Goal: Communication & Community: Answer question/provide support

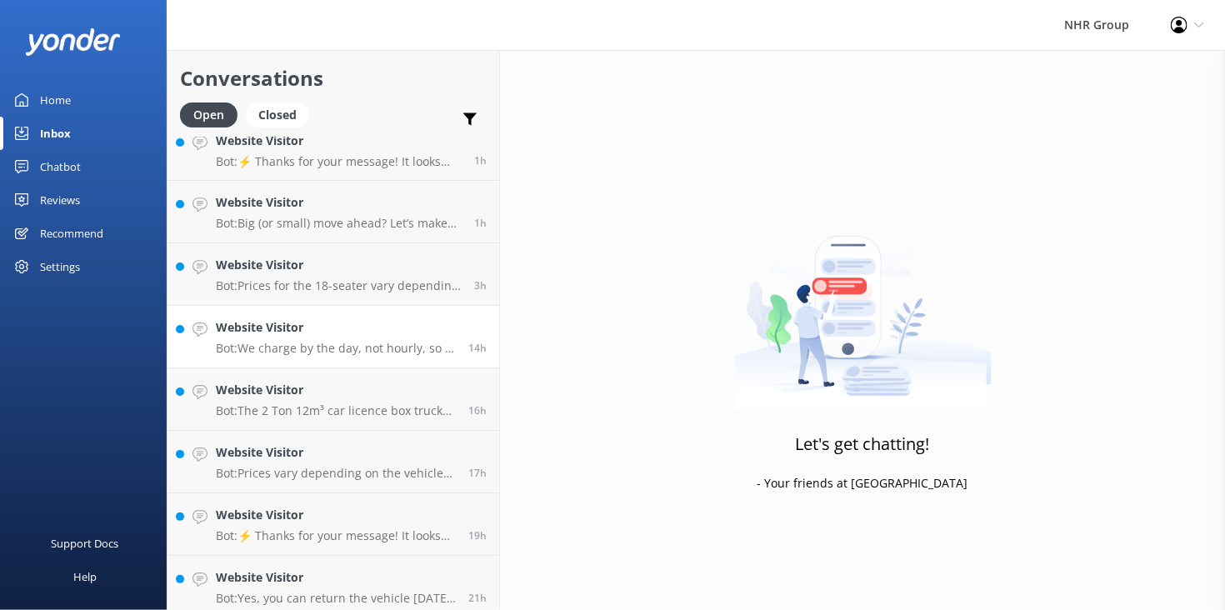
scroll to position [27, 0]
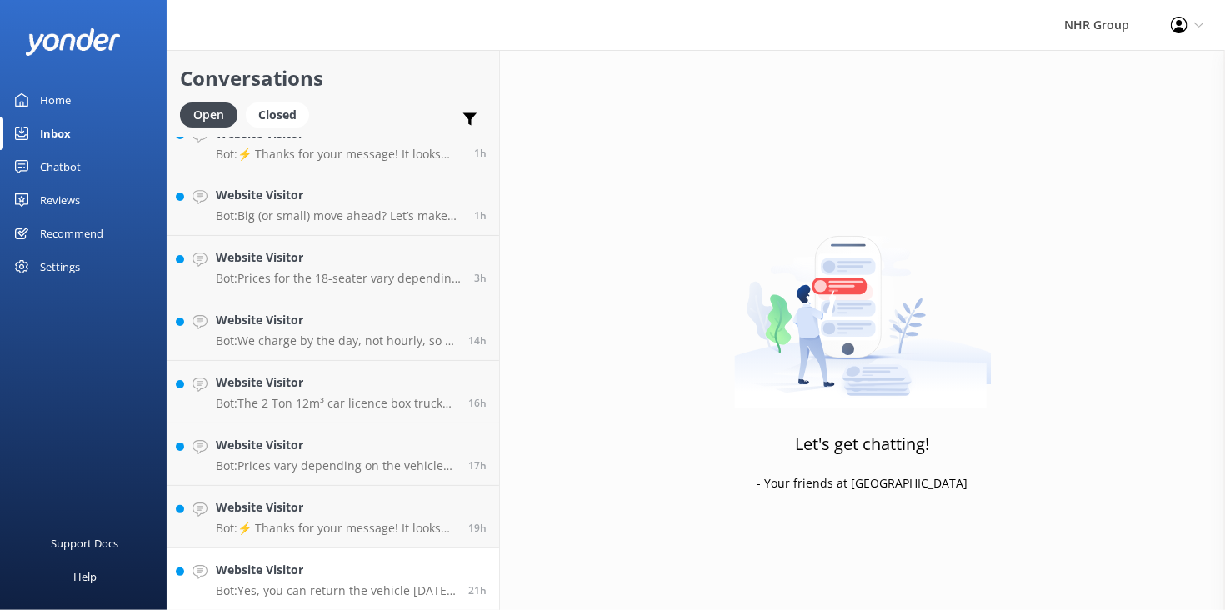
click at [355, 566] on h4 "Website Visitor" at bounding box center [336, 570] width 240 height 18
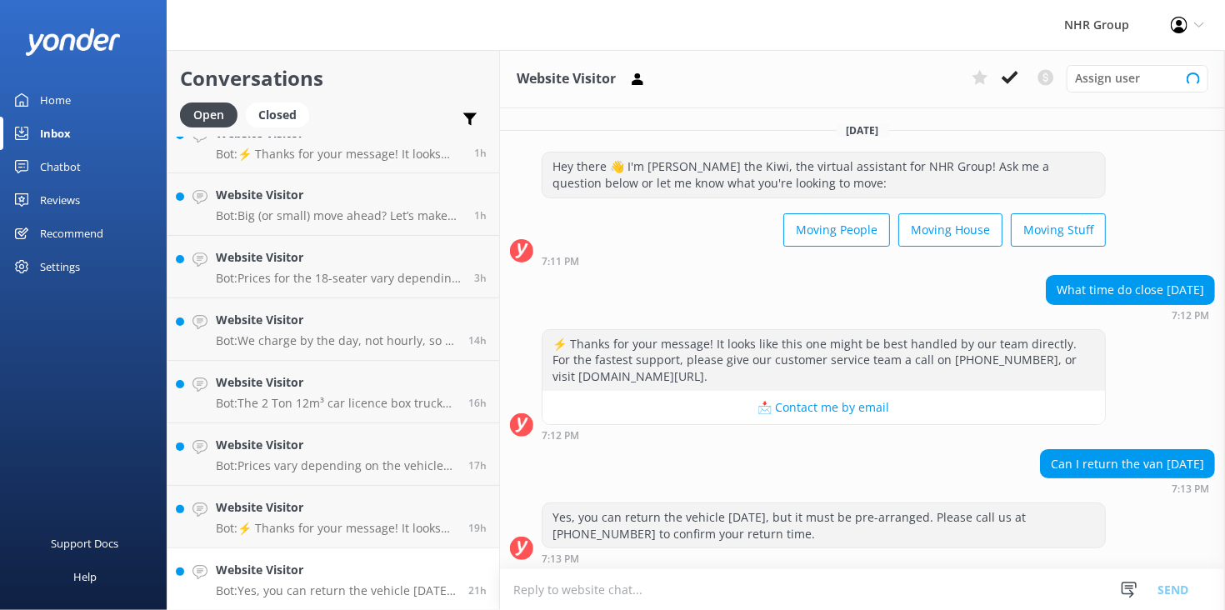
scroll to position [2, 0]
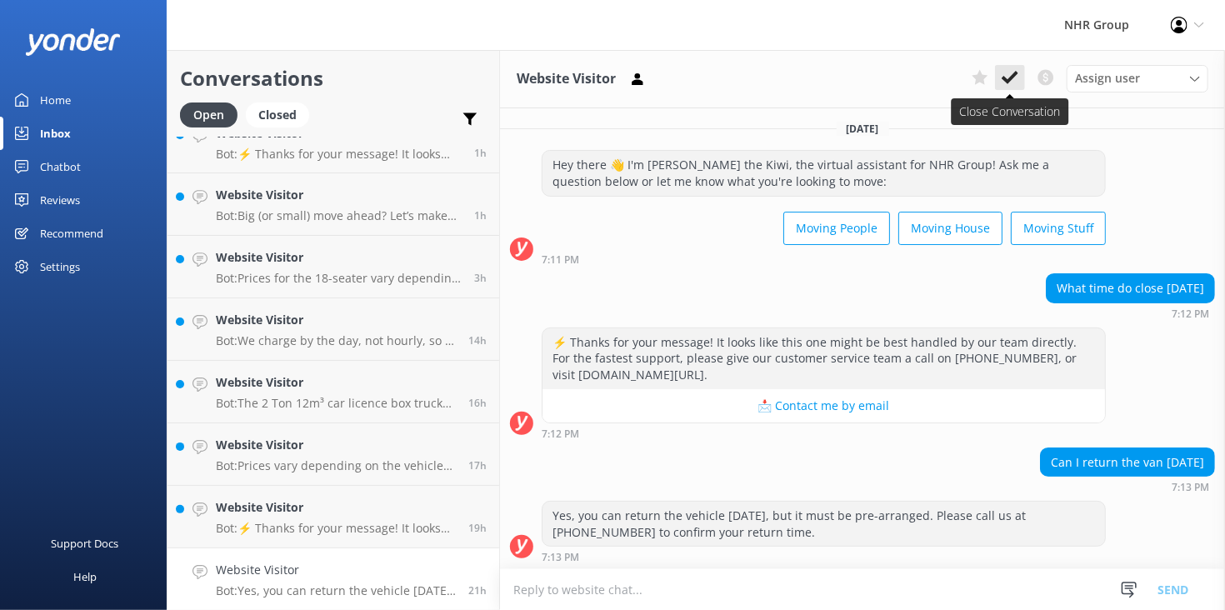
click at [1012, 75] on icon at bounding box center [1009, 77] width 17 height 17
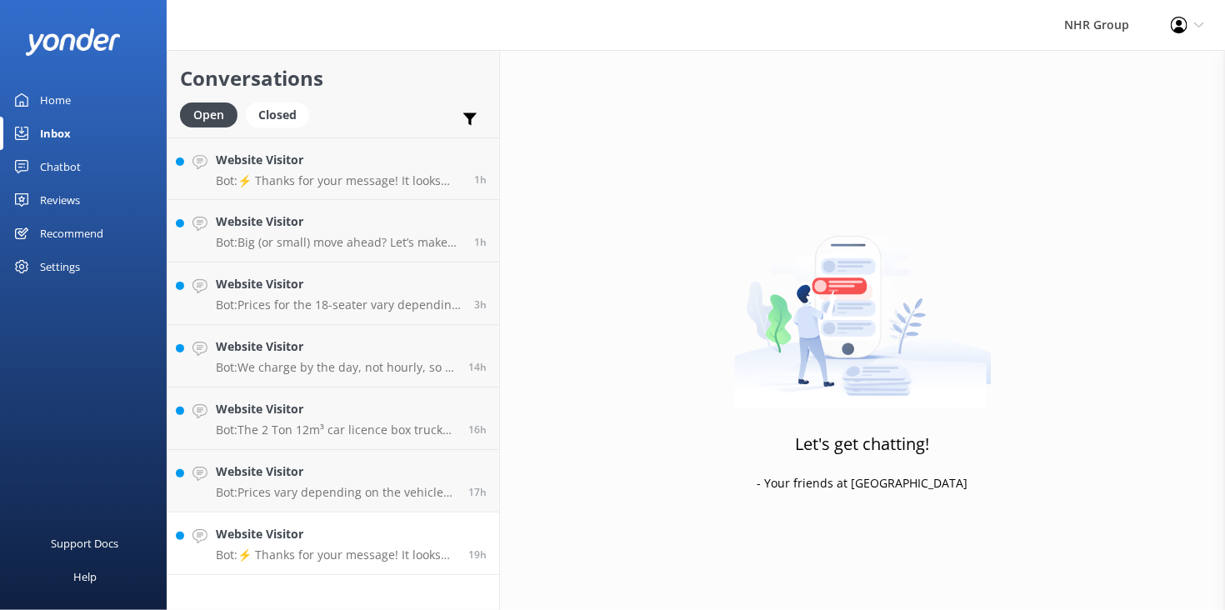
click at [365, 541] on h4 "Website Visitor" at bounding box center [336, 534] width 240 height 18
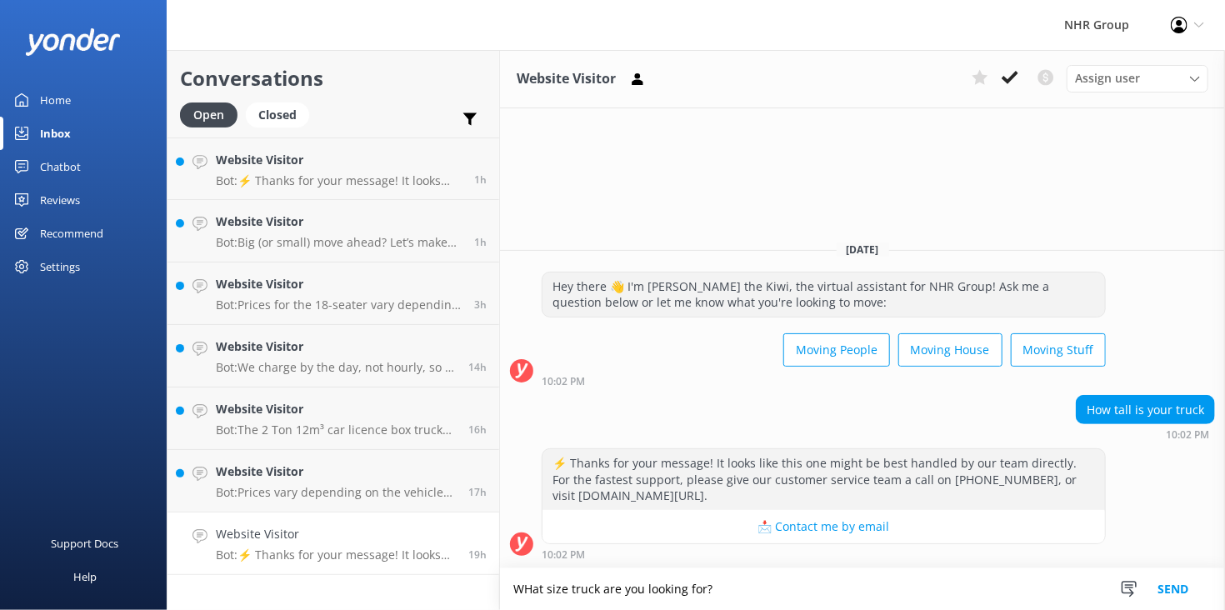
click at [535, 591] on textarea "WHat size truck are you looking for?" at bounding box center [862, 589] width 725 height 42
click at [748, 594] on textarea "What size truck are you looking for?" at bounding box center [862, 589] width 725 height 42
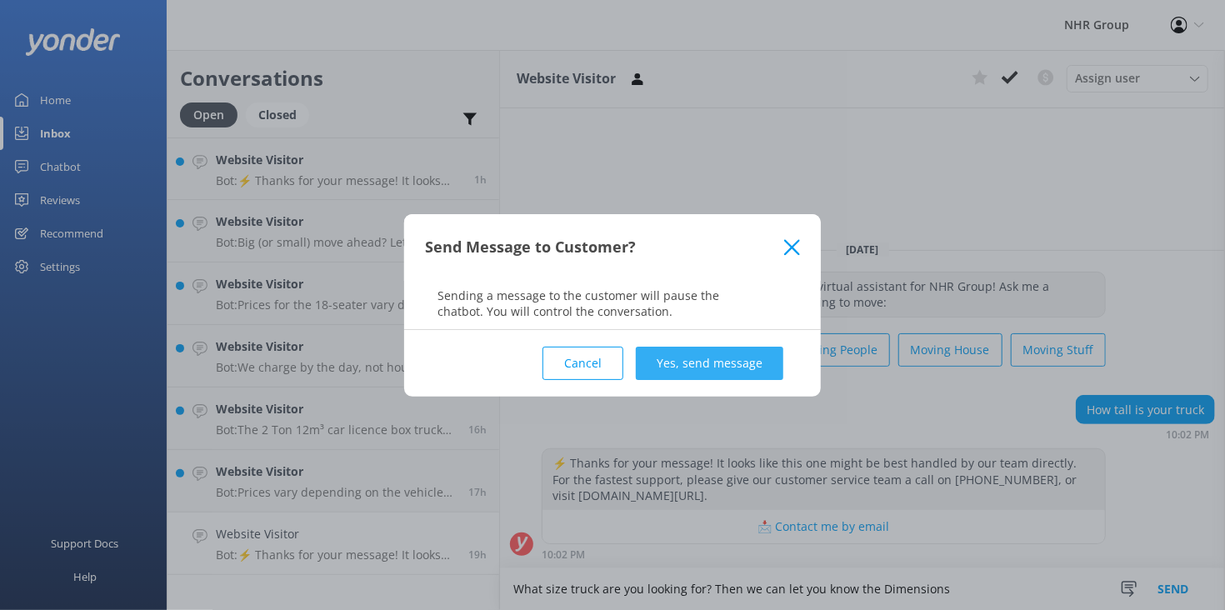
type textarea "What size truck are you looking for? Then we can let you know the Dimensions"
click at [737, 365] on button "Yes, send message" at bounding box center [709, 363] width 147 height 33
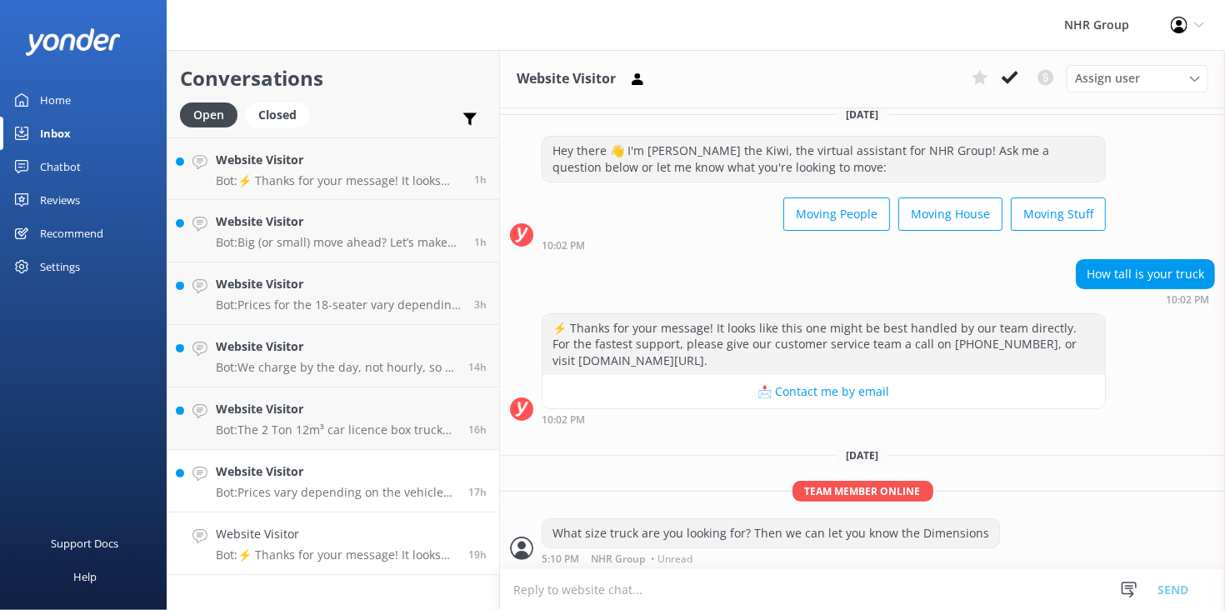
scroll to position [17, 0]
click at [386, 491] on p "Bot: Prices vary depending on the vehicle type, location, and your specific ren…" at bounding box center [336, 492] width 240 height 15
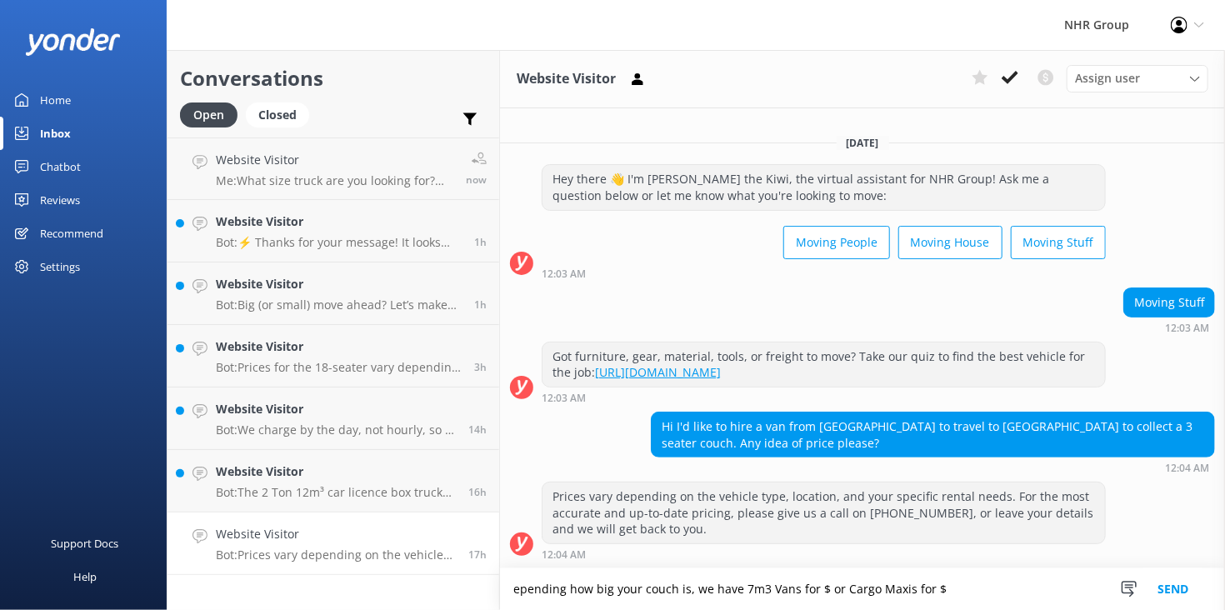
click at [951, 585] on textarea "epending how big your couch is, we have 7m3 Vans for $ or Cargo Maxis for $" at bounding box center [862, 589] width 725 height 42
click at [964, 586] on textarea "depending how big your couch is, we have 7m3 Vans for $ or Cargo Maxis for $" at bounding box center [862, 589] width 725 height 42
click at [975, 588] on textarea "depending how big your couch is, we have 7m3 Vans for $ or Cargo Maxis for $" at bounding box center [862, 589] width 725 height 42
type textarea "depending how big your couch is, we have 7m3 Vans for $ or Cargo Maxis for $167…"
click at [1162, 584] on button "Send" at bounding box center [1172, 589] width 62 height 42
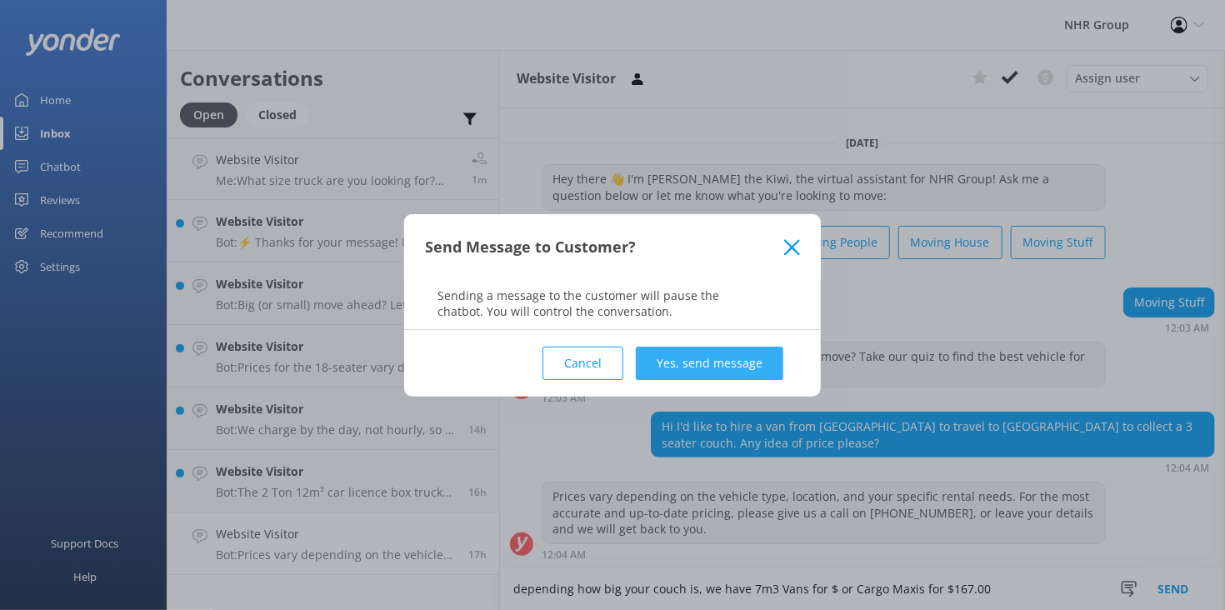
click at [675, 352] on button "Yes, send message" at bounding box center [709, 363] width 147 height 33
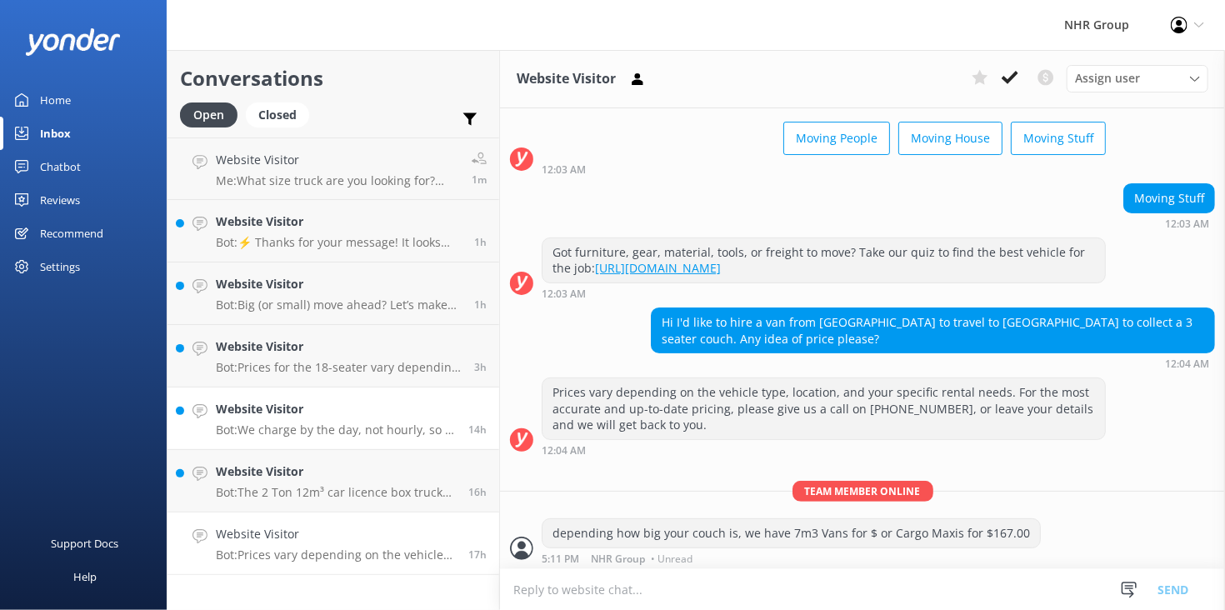
scroll to position [92, 0]
click at [322, 550] on p "Bot: Prices vary depending on the vehicle type, location, and your specific ren…" at bounding box center [336, 554] width 240 height 15
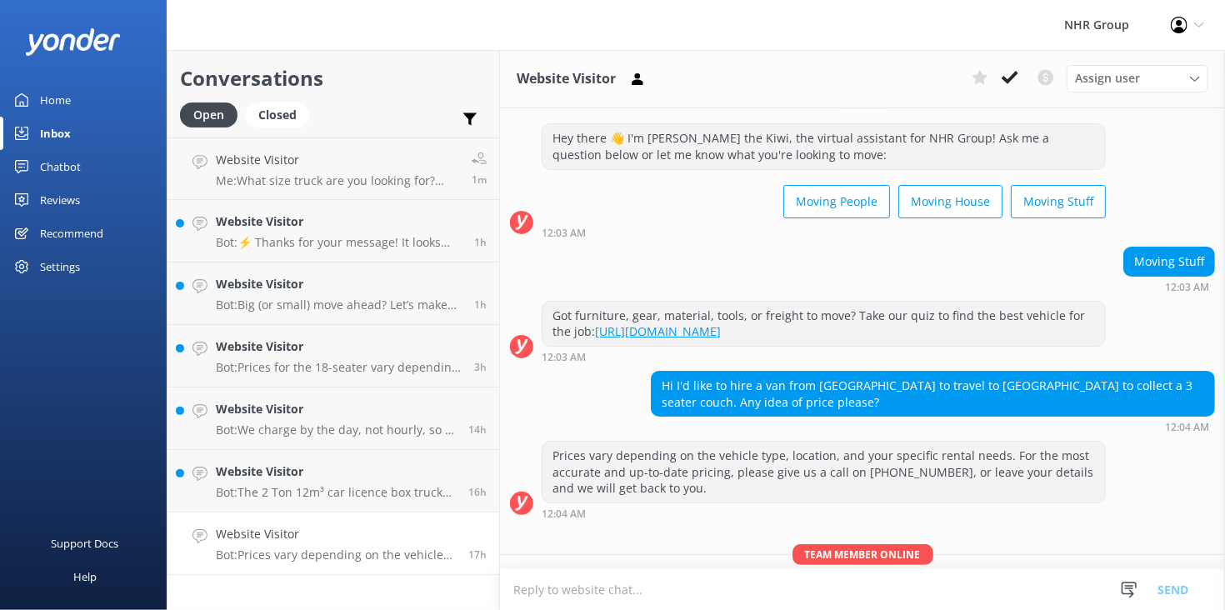
scroll to position [0, 0]
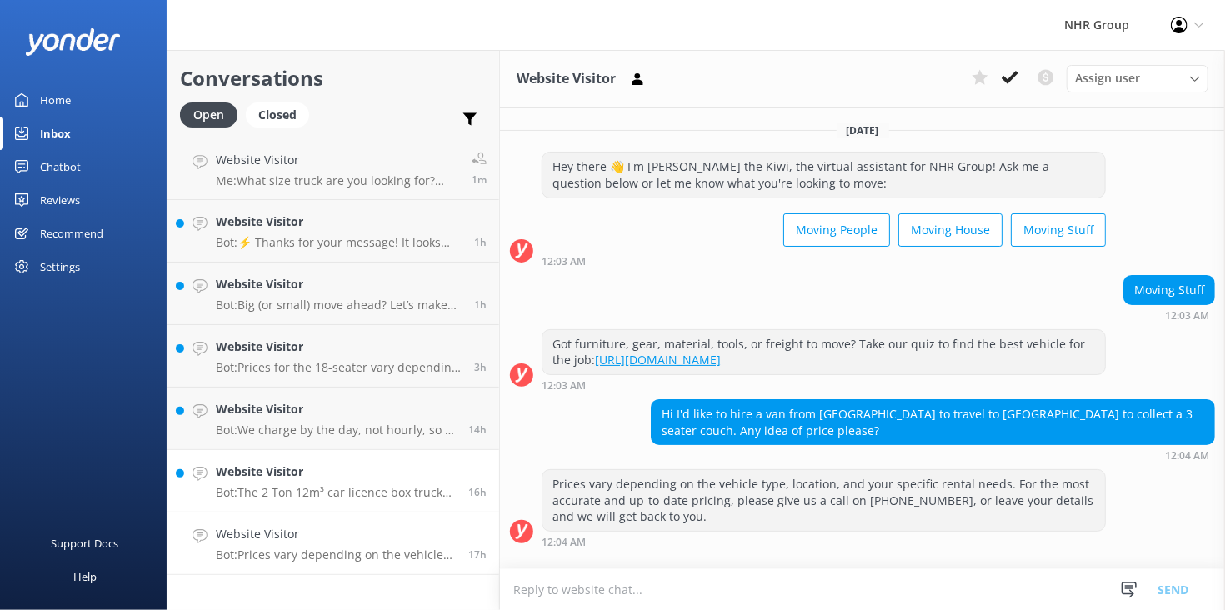
click at [302, 482] on div "Website Visitor Bot: The 2 Ton 12m³ car licence box truck starts from $215 per …" at bounding box center [336, 480] width 240 height 37
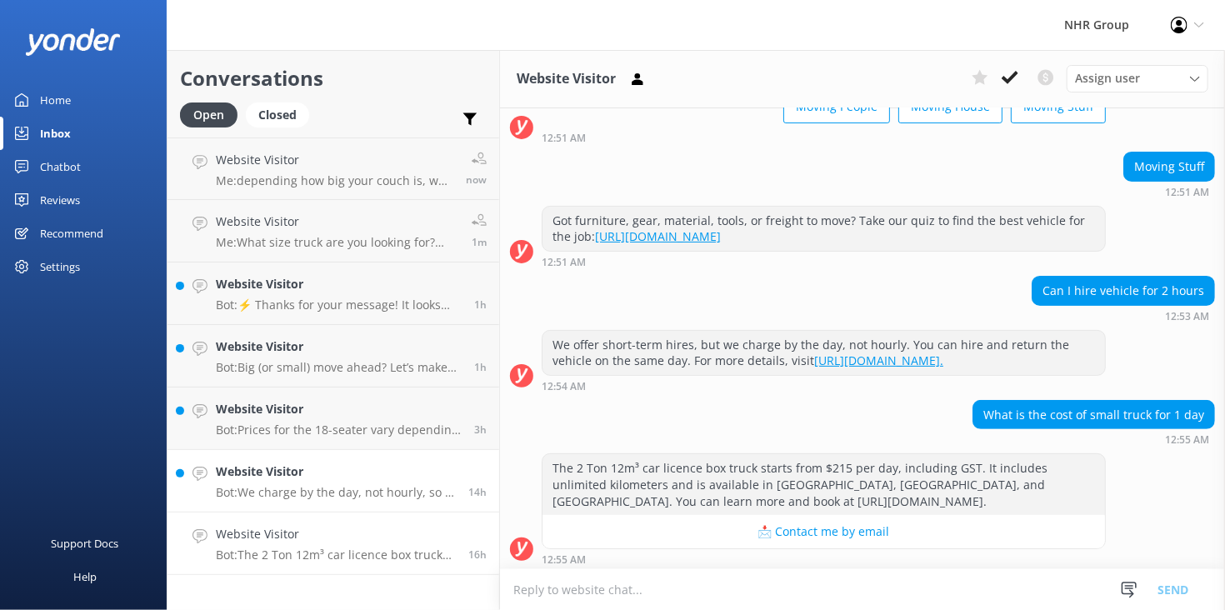
scroll to position [125, 0]
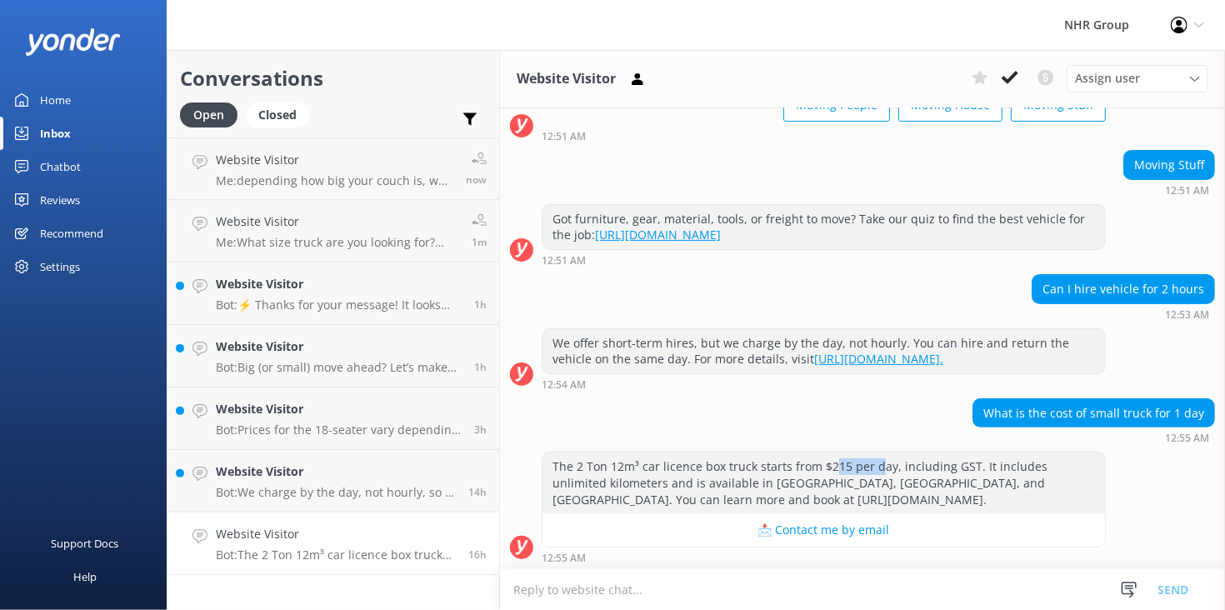
drag, startPoint x: 828, startPoint y: 467, endPoint x: 951, endPoint y: 470, distance: 123.3
click at [931, 467] on div "The 2 Ton 12m³ car licence box truck starts from $215 per day, including GST. I…" at bounding box center [823, 482] width 562 height 61
click at [1164, 466] on div "The 2 Ton 12m³ car licence box truck starts from $215 per day, including GST. I…" at bounding box center [862, 507] width 725 height 112
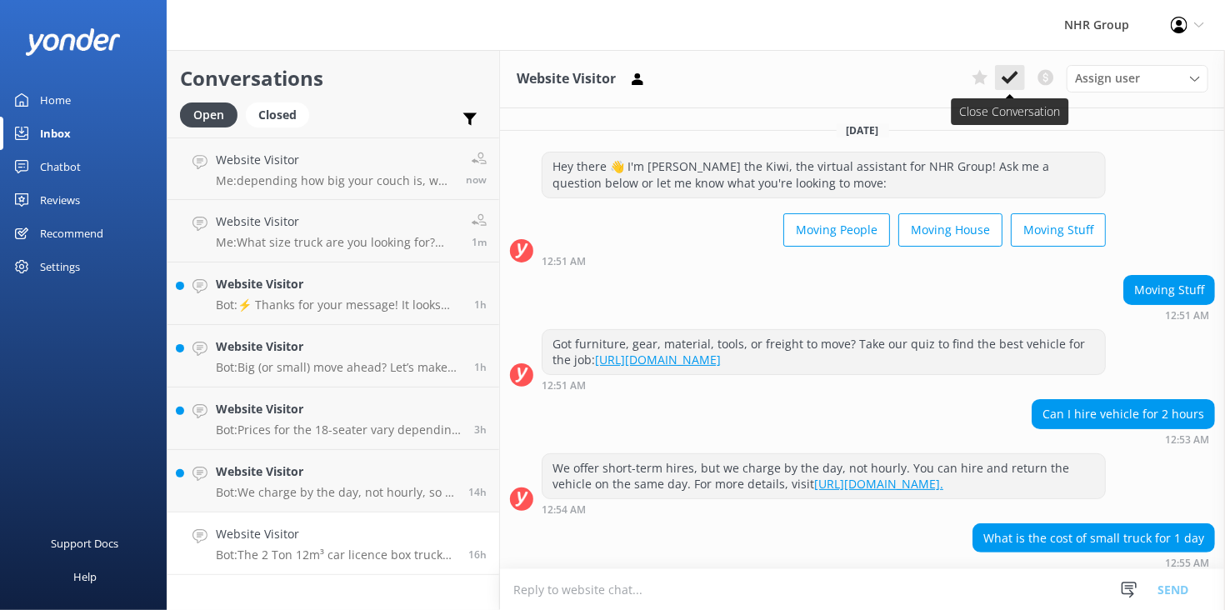
click at [1016, 82] on icon at bounding box center [1009, 77] width 17 height 17
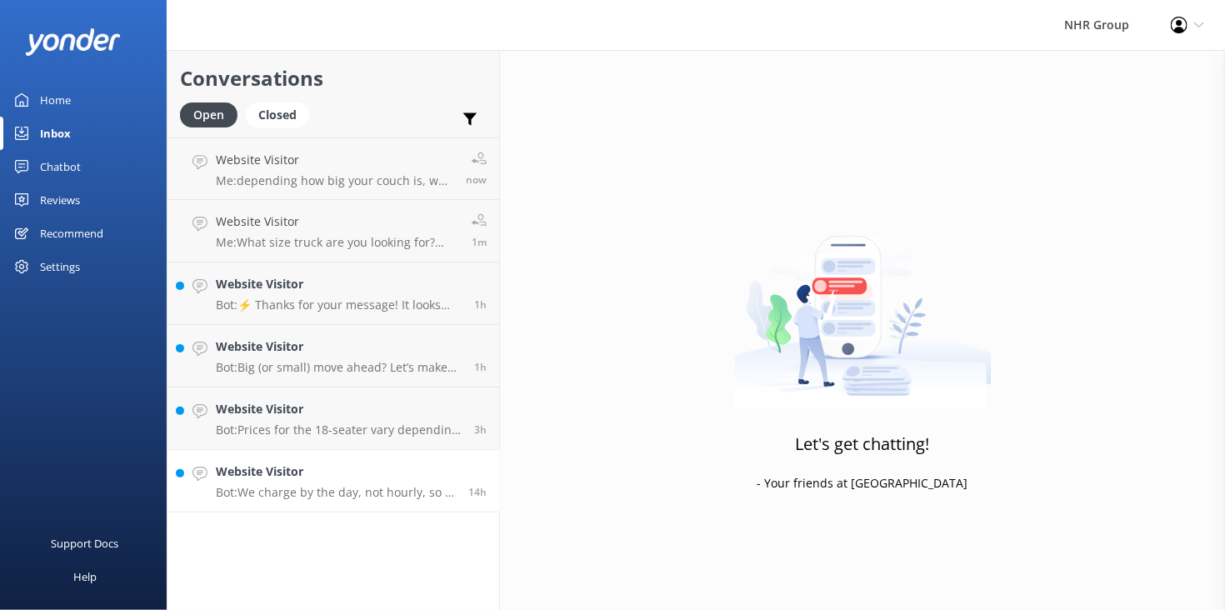
click at [311, 485] on div "Website Visitor Bot: We charge by the day, not hourly, so if your rental includ…" at bounding box center [336, 480] width 240 height 37
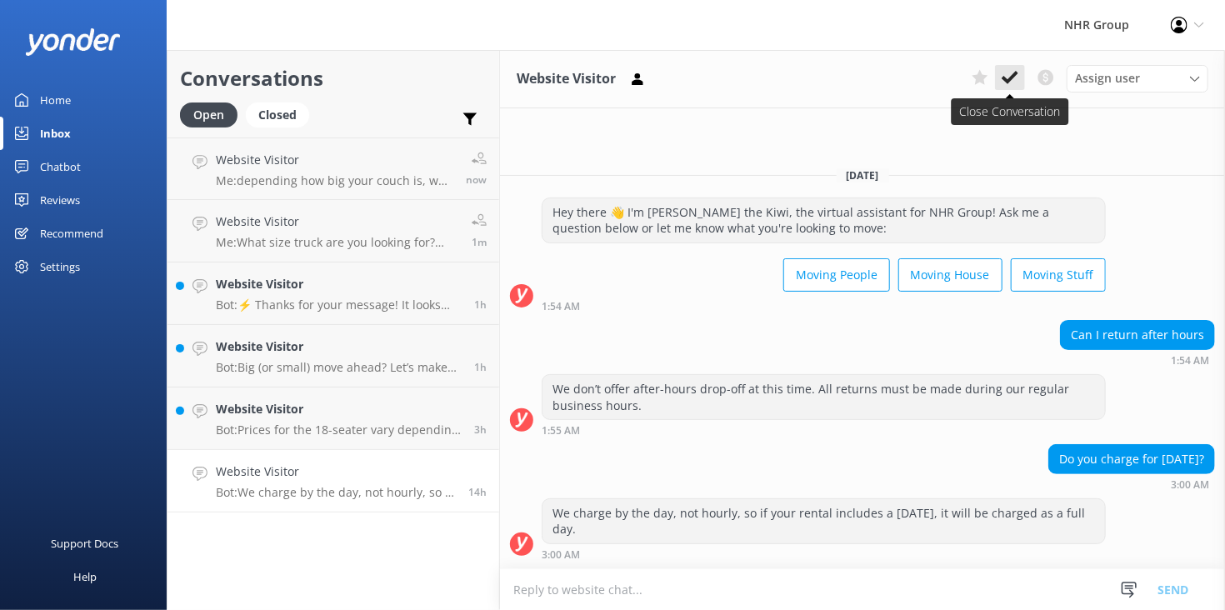
click at [1013, 80] on use at bounding box center [1009, 77] width 17 height 13
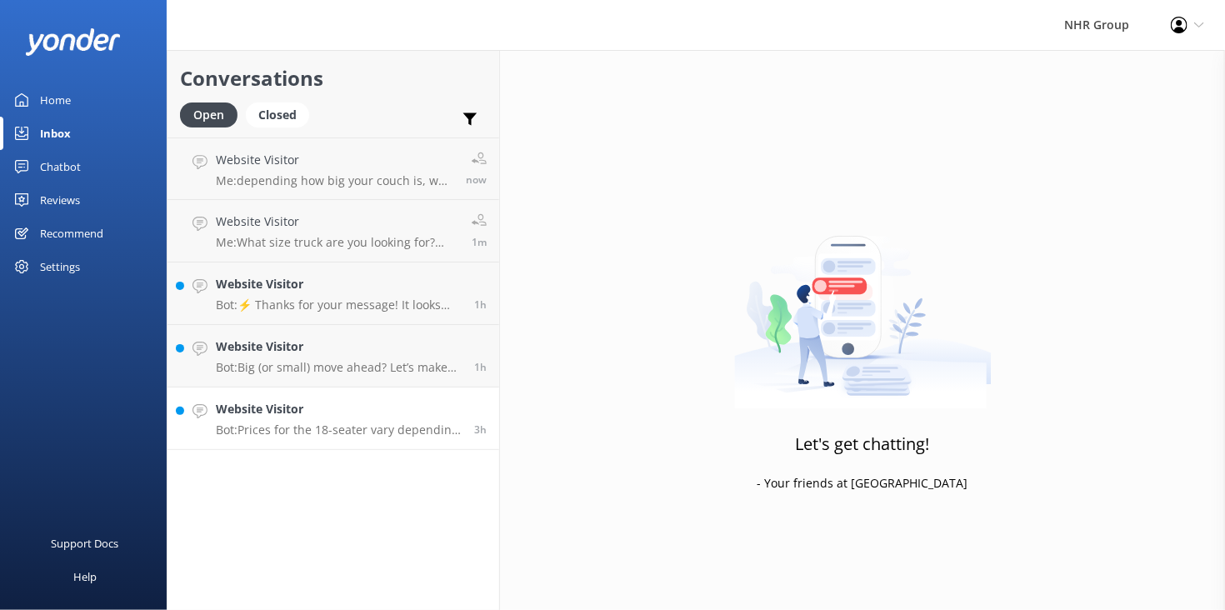
click at [373, 405] on h4 "Website Visitor" at bounding box center [339, 409] width 246 height 18
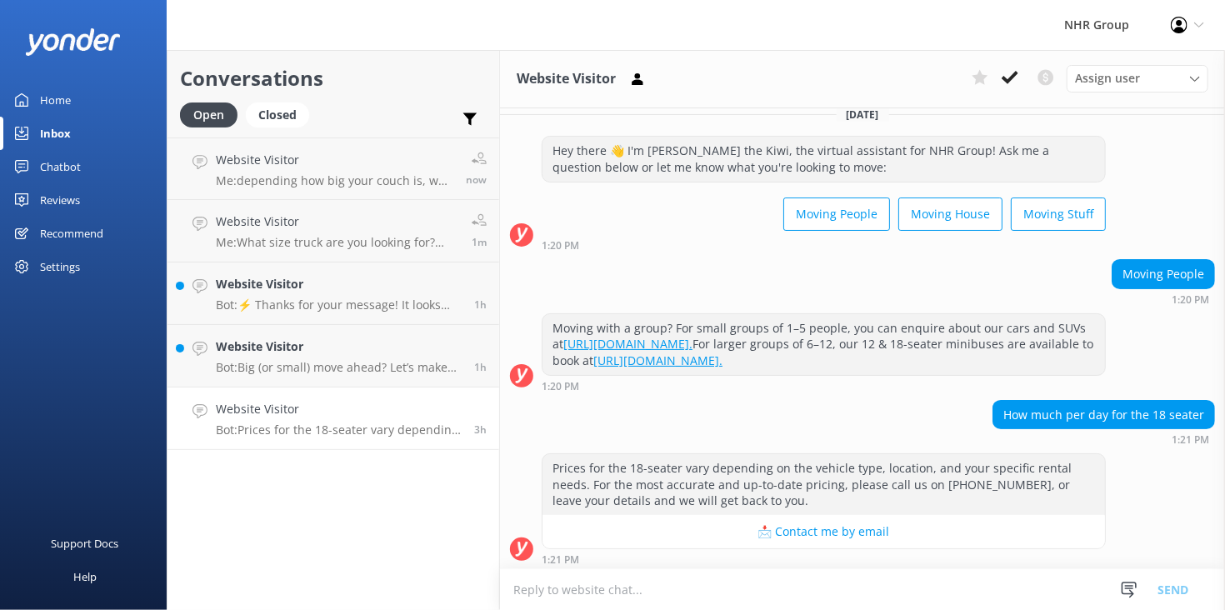
scroll to position [17, 0]
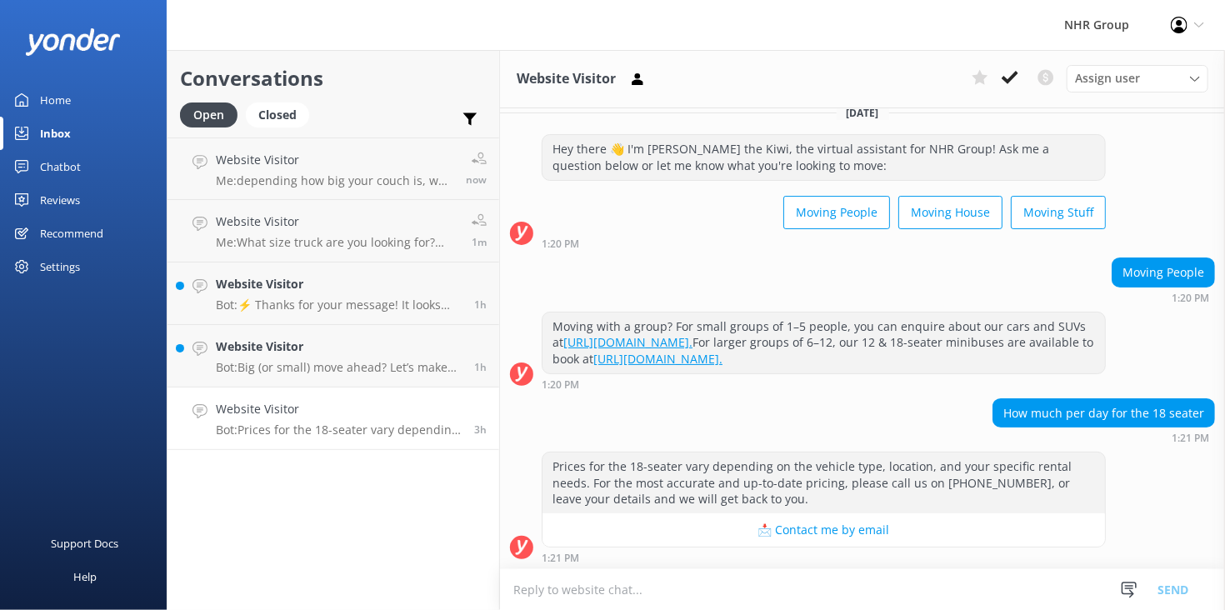
click at [972, 577] on textarea at bounding box center [862, 589] width 725 height 41
click at [963, 587] on textarea at bounding box center [862, 589] width 725 height 41
click at [699, 590] on textarea "The 18 Seater is $230.00 per day" at bounding box center [862, 589] width 725 height 42
click at [1167, 588] on button "Send" at bounding box center [1172, 589] width 62 height 42
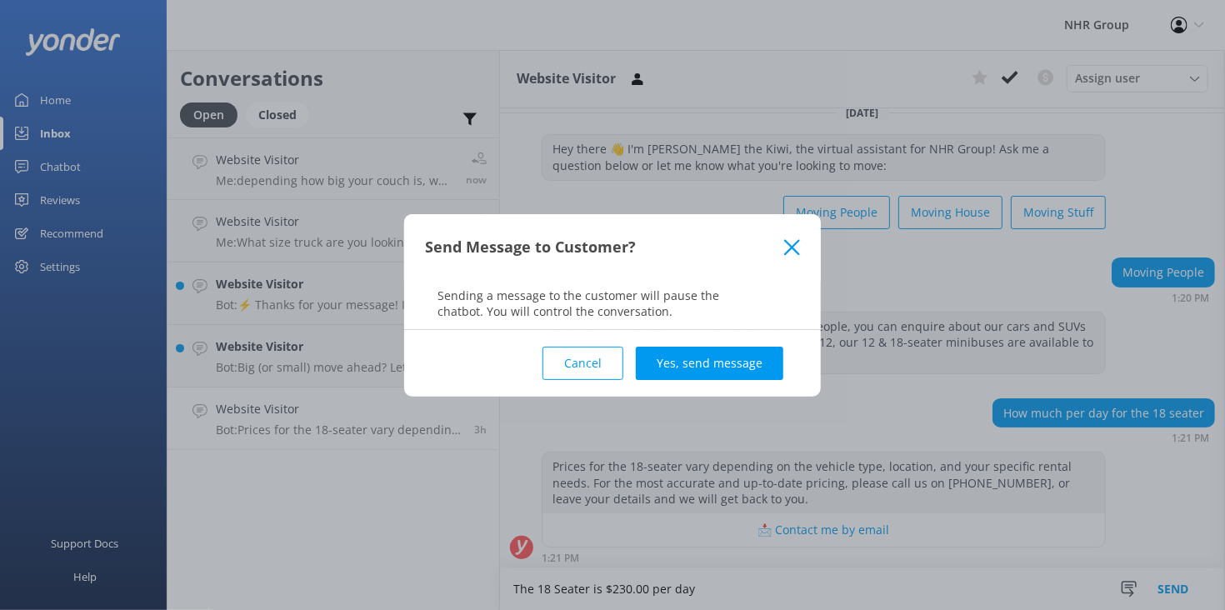
click at [626, 385] on div "Send Message to Customer? Sending a message to the customer will pause the chat…" at bounding box center [612, 305] width 1225 height 610
click at [585, 361] on button "Cancel" at bounding box center [582, 363] width 81 height 33
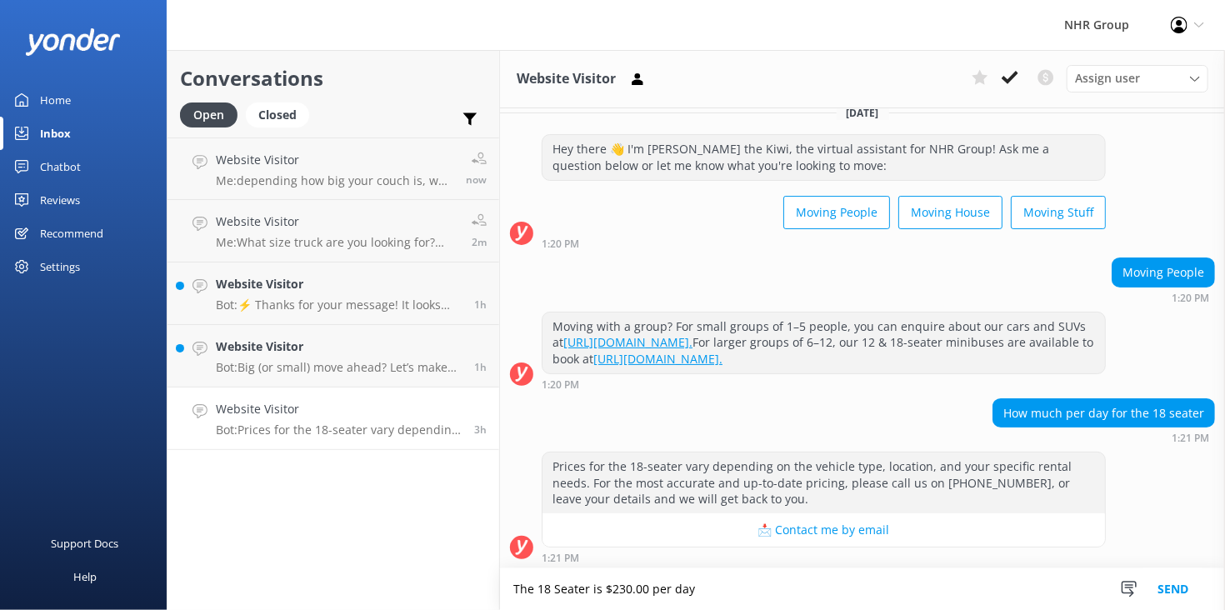
click at [627, 591] on textarea "The 18 Seater is $230.00 per day" at bounding box center [862, 589] width 725 height 42
type textarea "The 18 Seater is $320.00 per day"
click at [1176, 593] on button "Send" at bounding box center [1172, 589] width 62 height 42
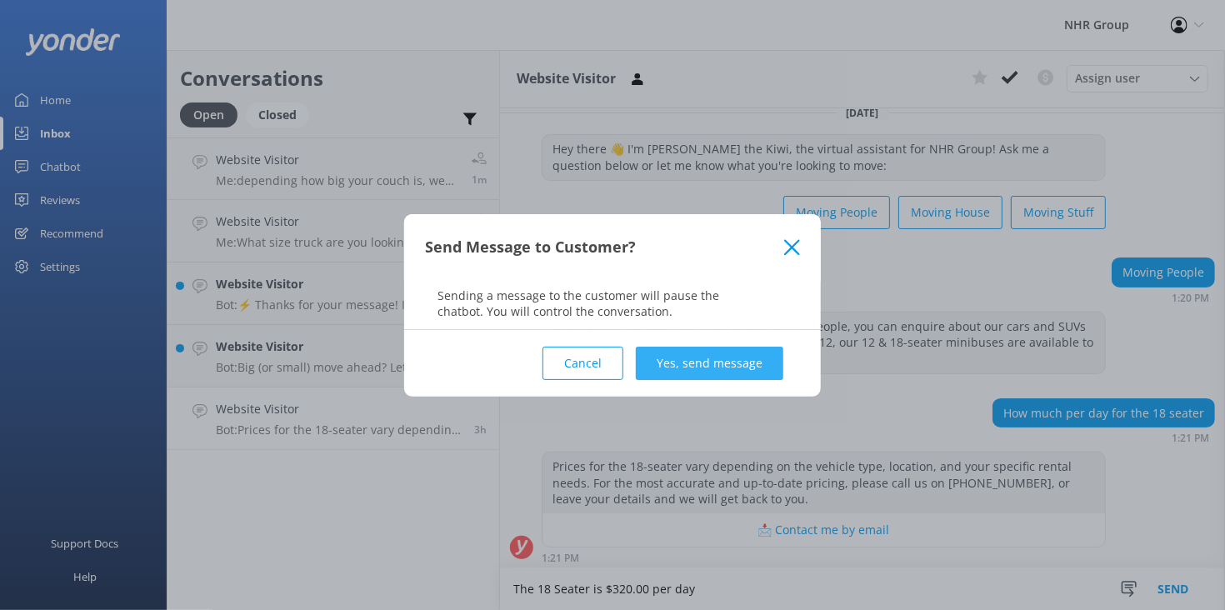
click at [708, 355] on button "Yes, send message" at bounding box center [709, 363] width 147 height 33
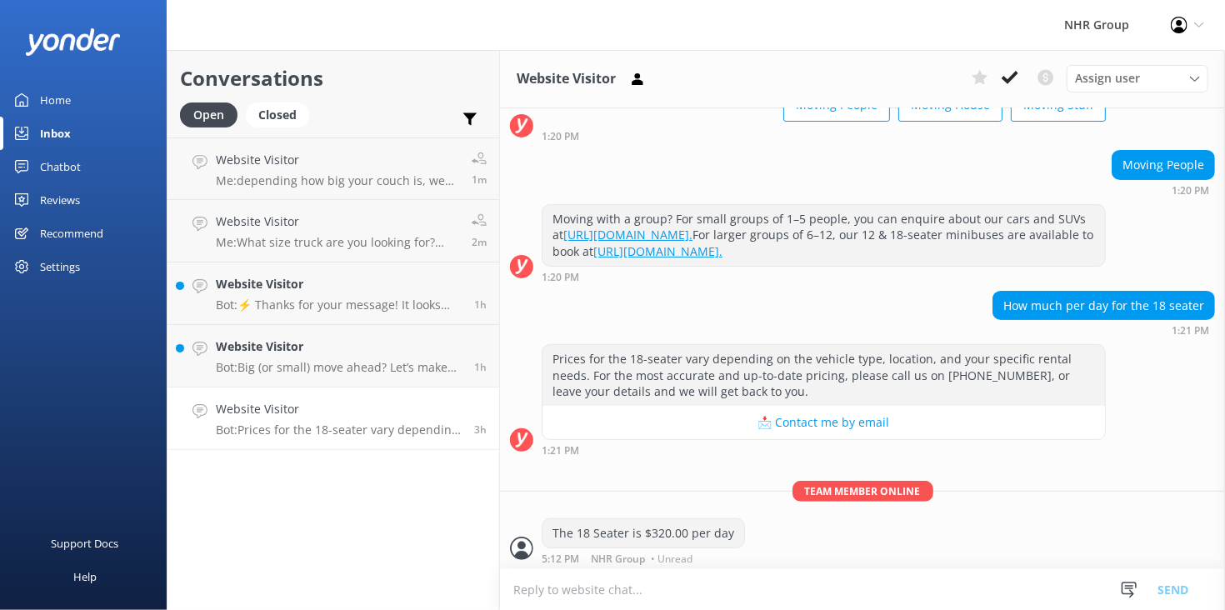
scroll to position [126, 0]
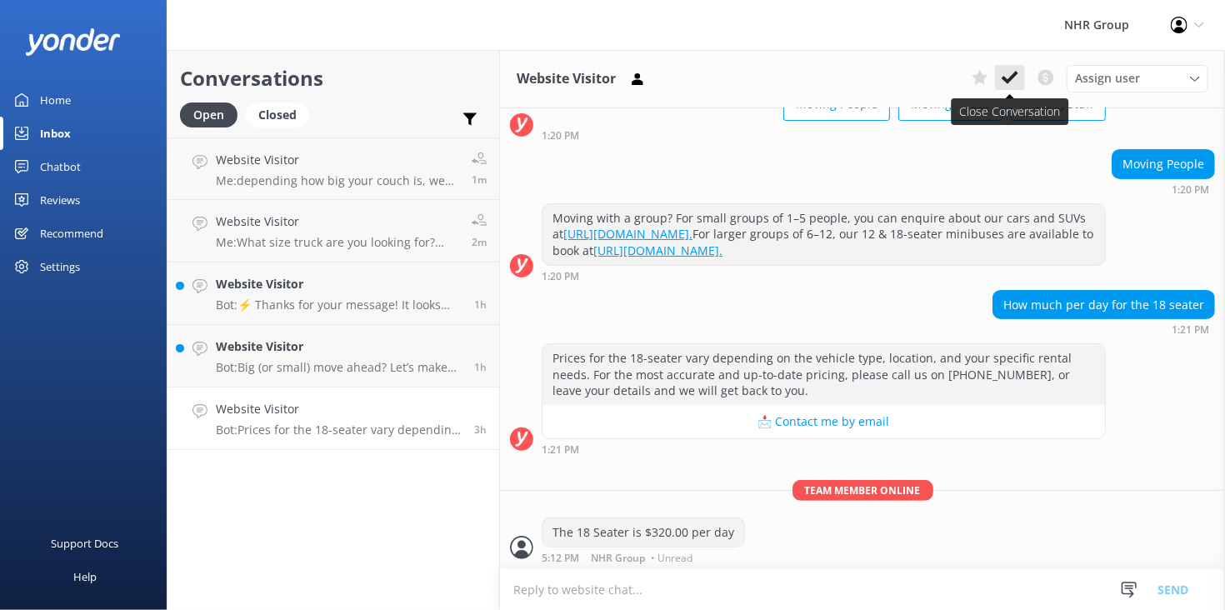
click at [1011, 82] on use at bounding box center [1009, 77] width 17 height 13
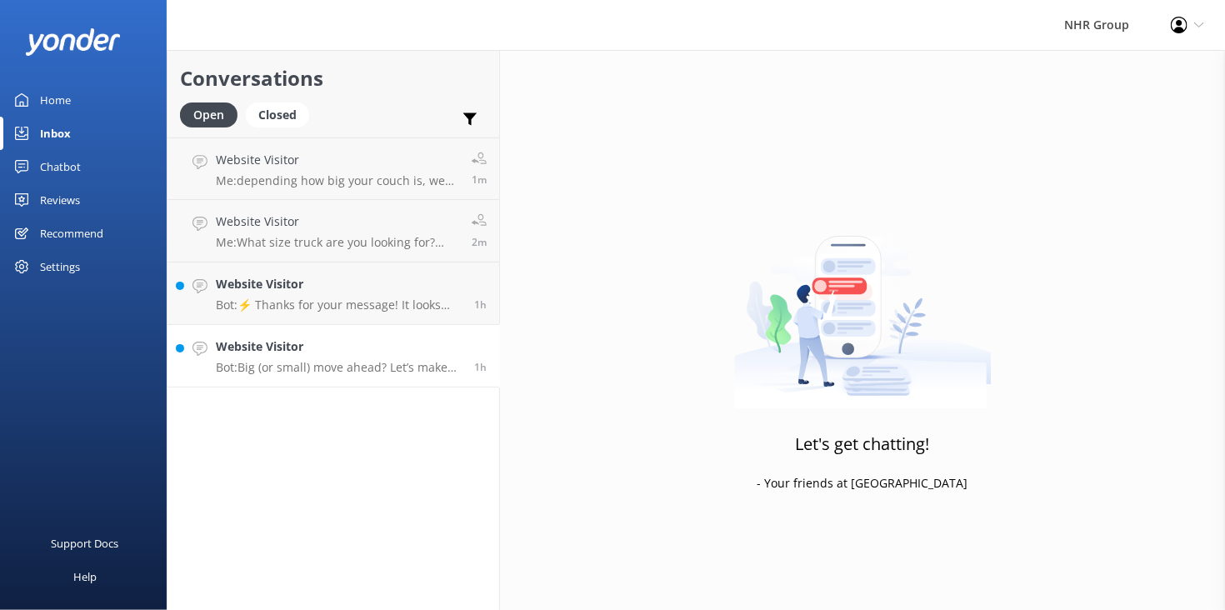
click at [365, 352] on h4 "Website Visitor" at bounding box center [339, 346] width 246 height 18
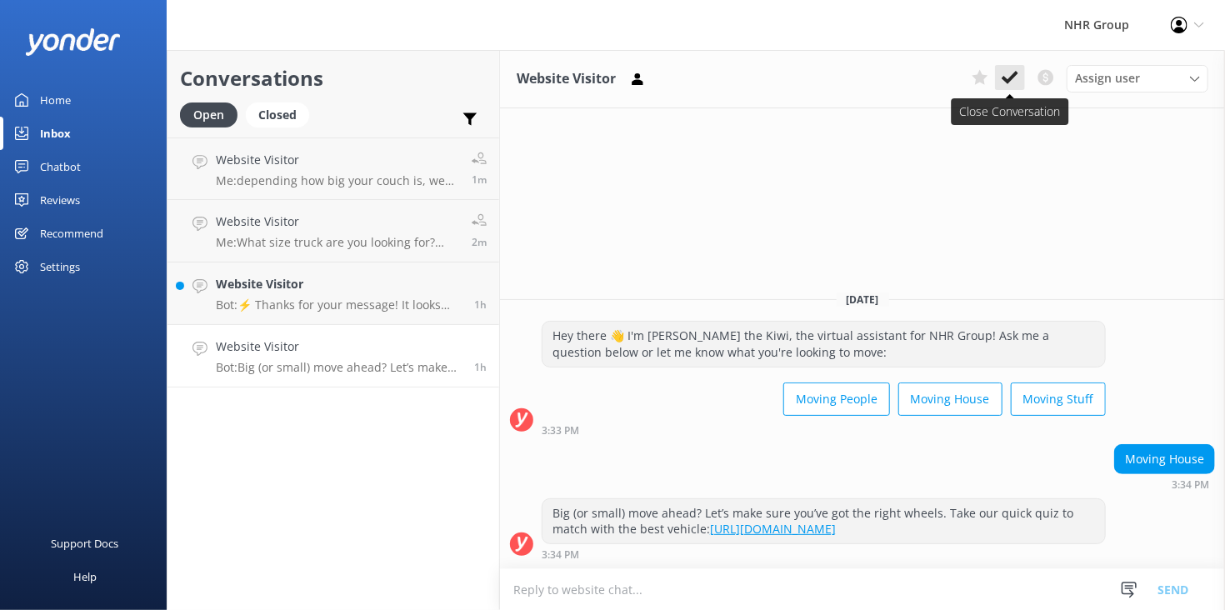
click at [1010, 82] on use at bounding box center [1009, 77] width 17 height 13
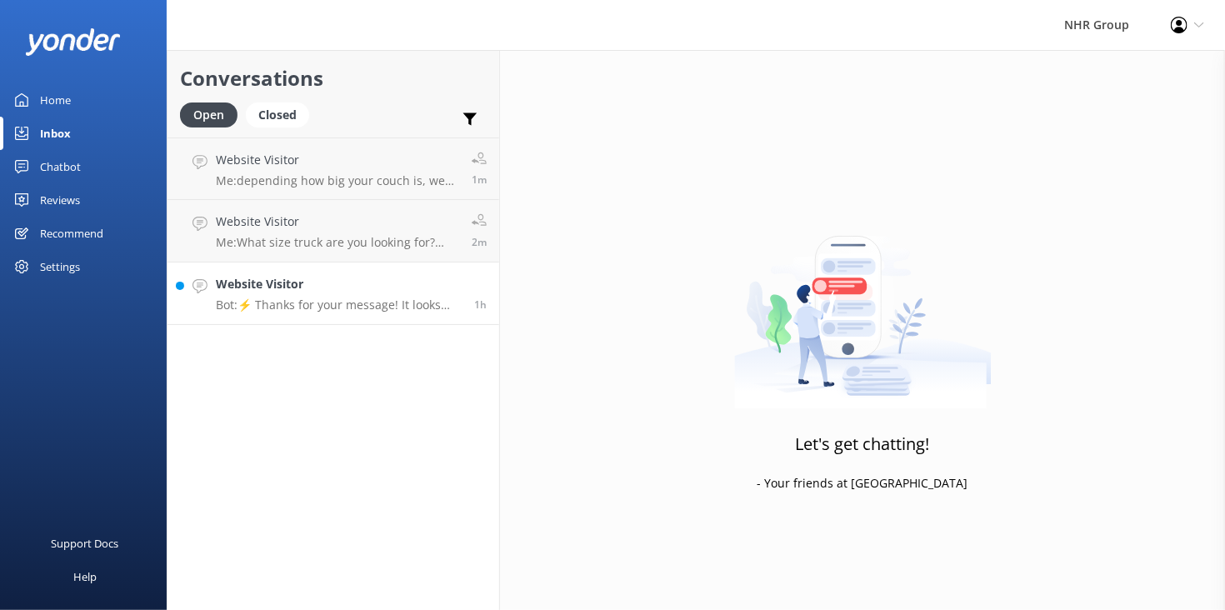
click at [352, 302] on p "Bot: ⚡ Thanks for your message! It looks like this one might be best handled by…" at bounding box center [339, 304] width 246 height 15
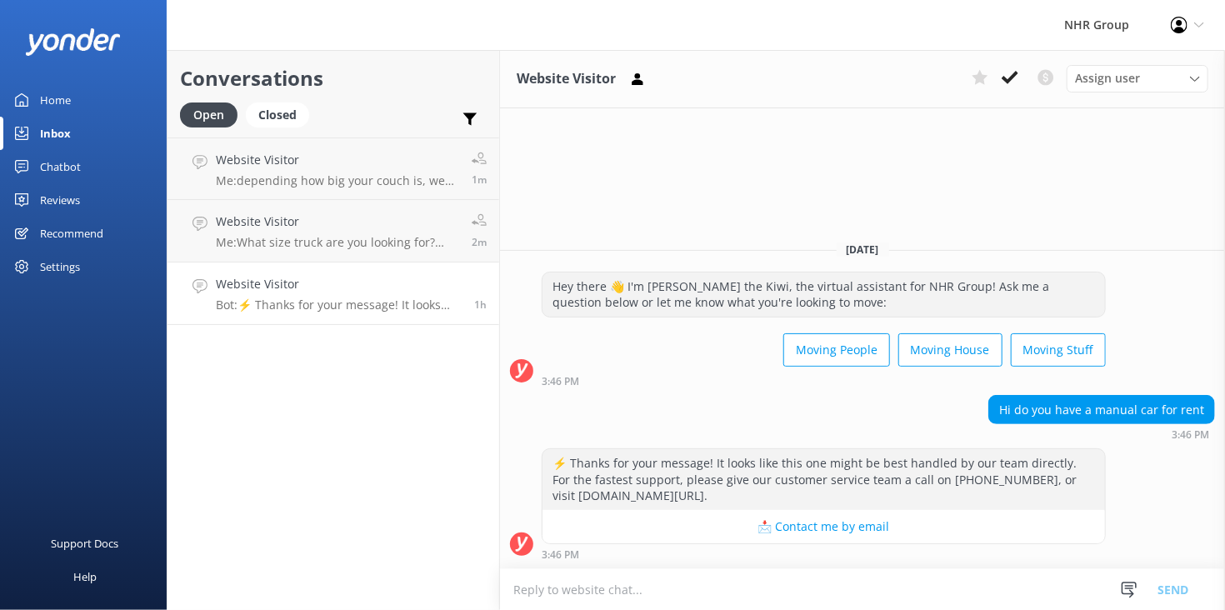
click at [868, 578] on textarea at bounding box center [862, 589] width 725 height 41
type textarea "Hi, We have Manual 4wd 70 Series for hire, they cost $167.00 per day"
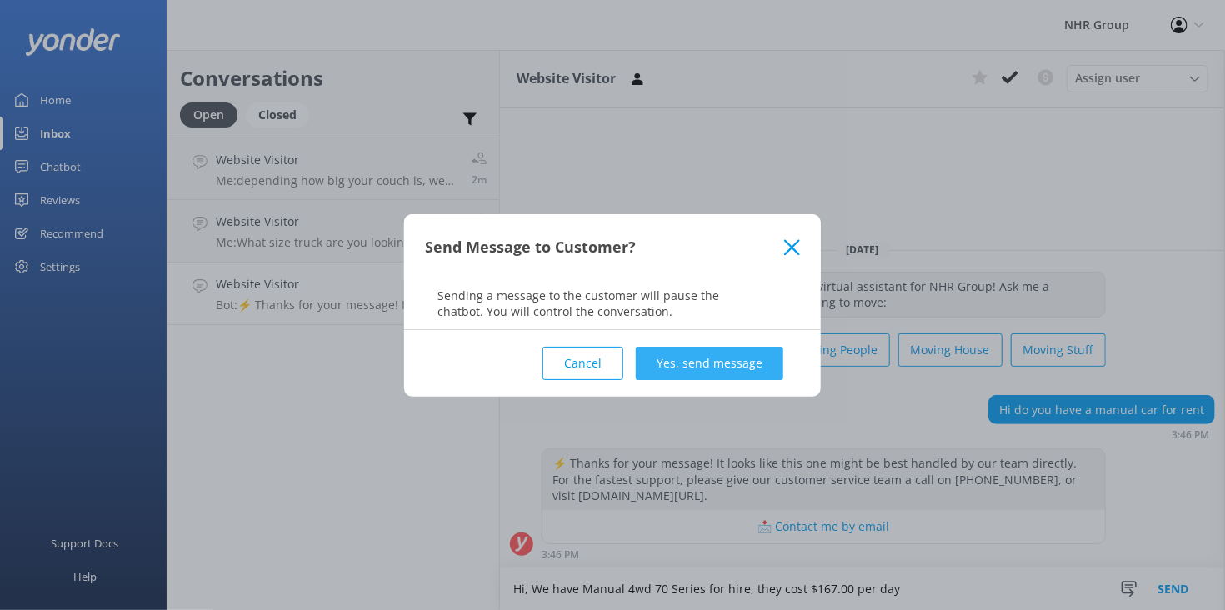
click at [753, 372] on button "Yes, send message" at bounding box center [709, 363] width 147 height 33
